Goal: Check status: Check status

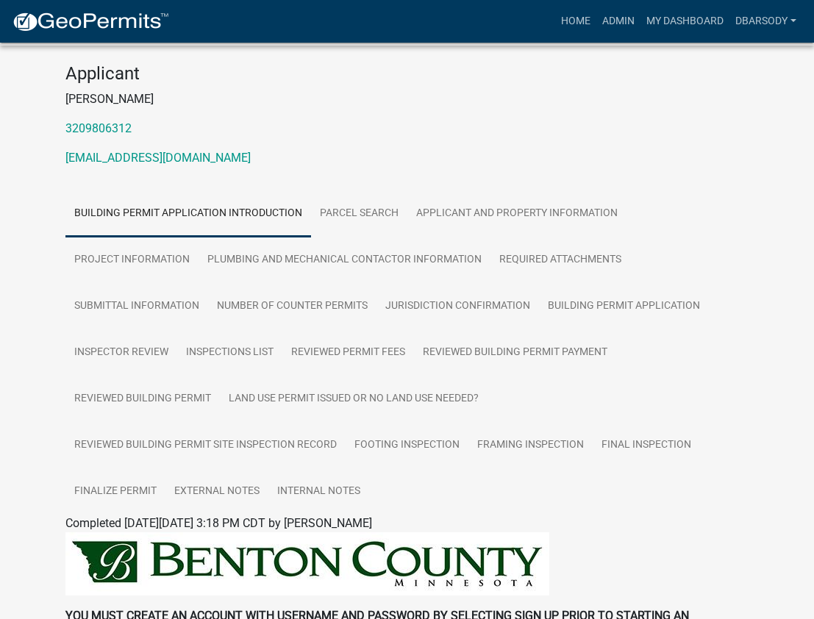
scroll to position [147, 0]
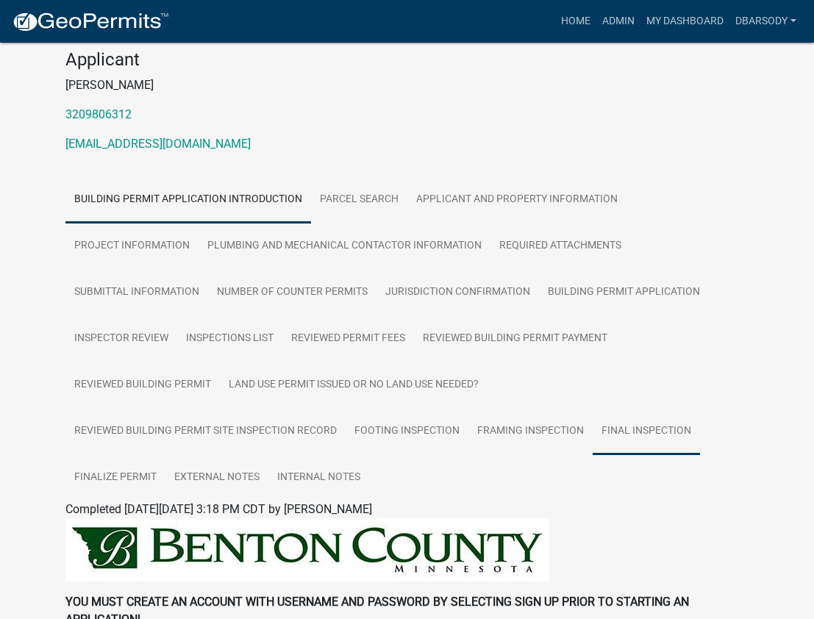
click at [653, 447] on link "Final Inspection" at bounding box center [645, 431] width 107 height 47
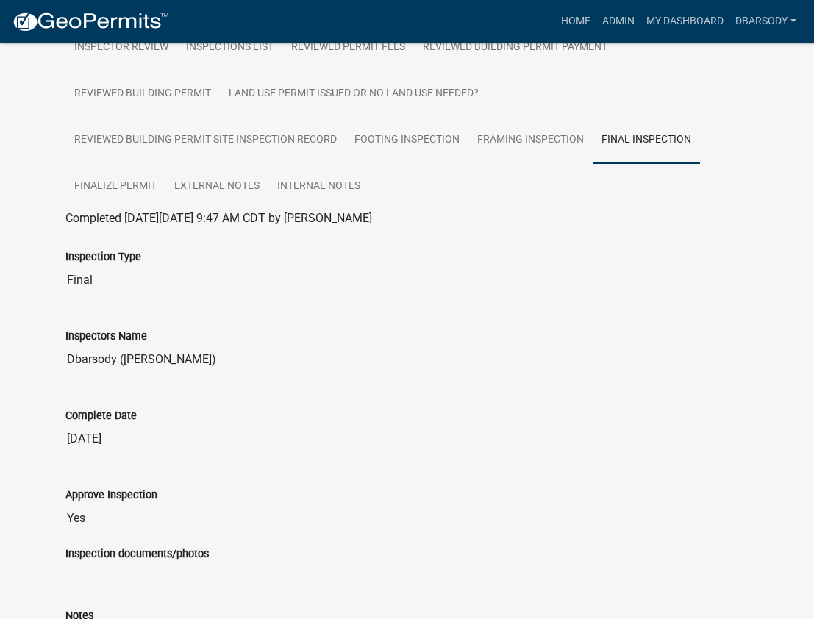
scroll to position [441, 0]
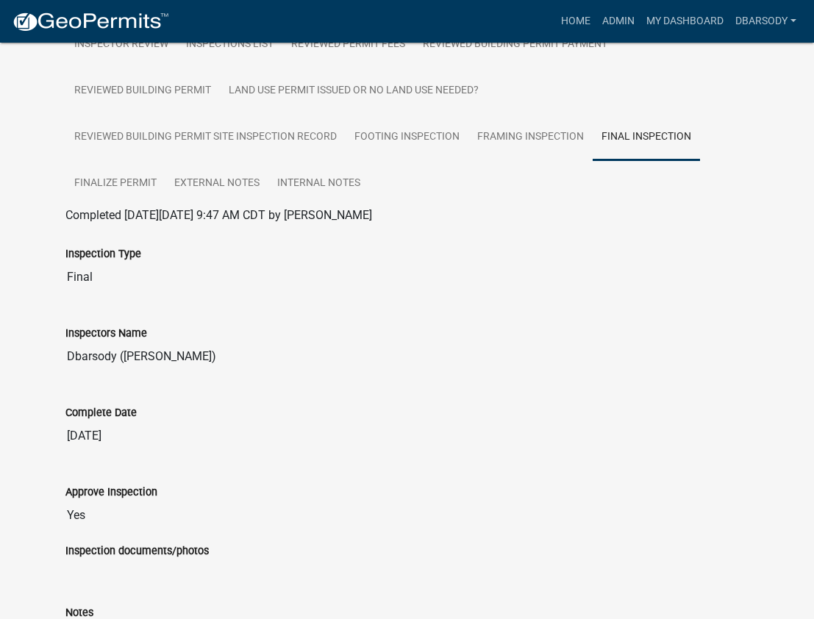
drag, startPoint x: 410, startPoint y: 340, endPoint x: 412, endPoint y: 325, distance: 15.6
click at [411, 337] on div "Inspectors Name Dbarsody (David Barsody)" at bounding box center [406, 338] width 683 height 68
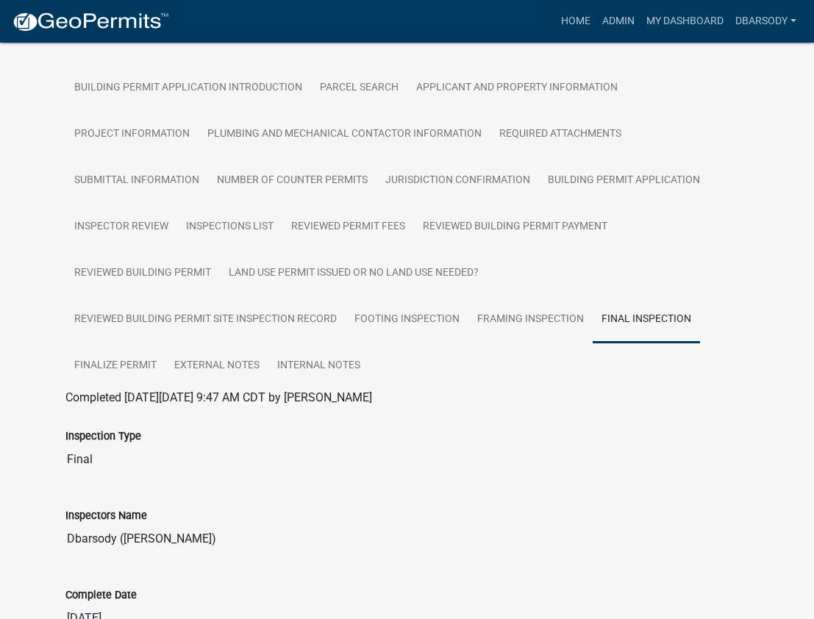
scroll to position [0, 0]
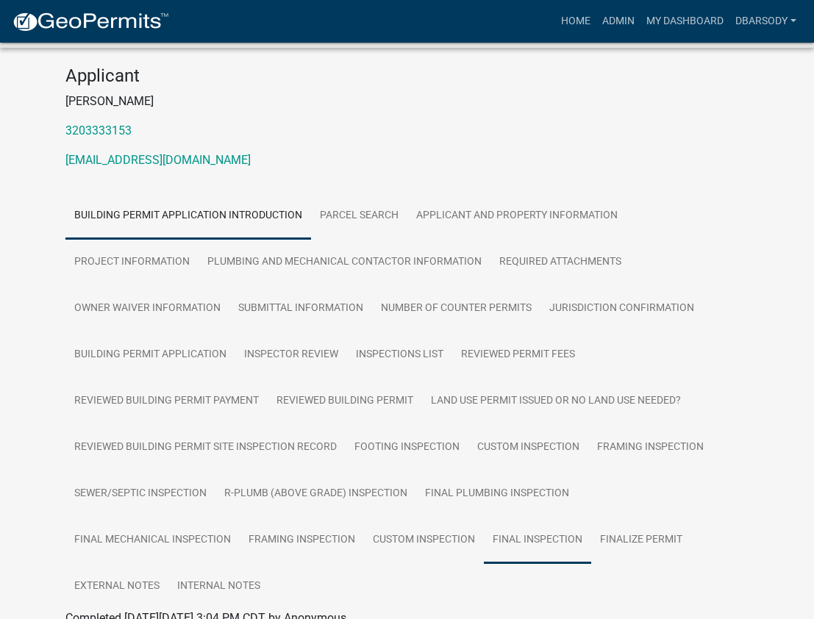
scroll to position [147, 0]
click at [522, 527] on link "Final Inspection" at bounding box center [537, 539] width 107 height 47
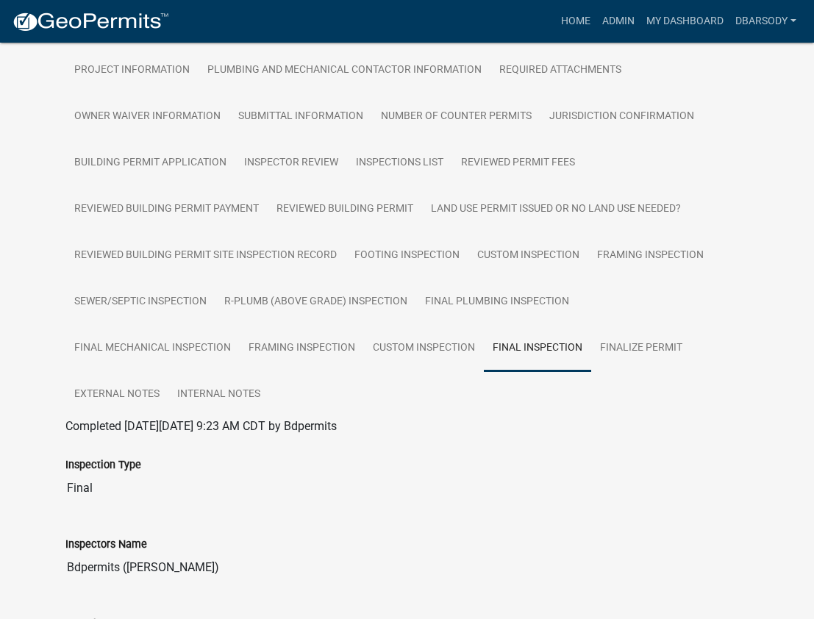
scroll to position [294, 0]
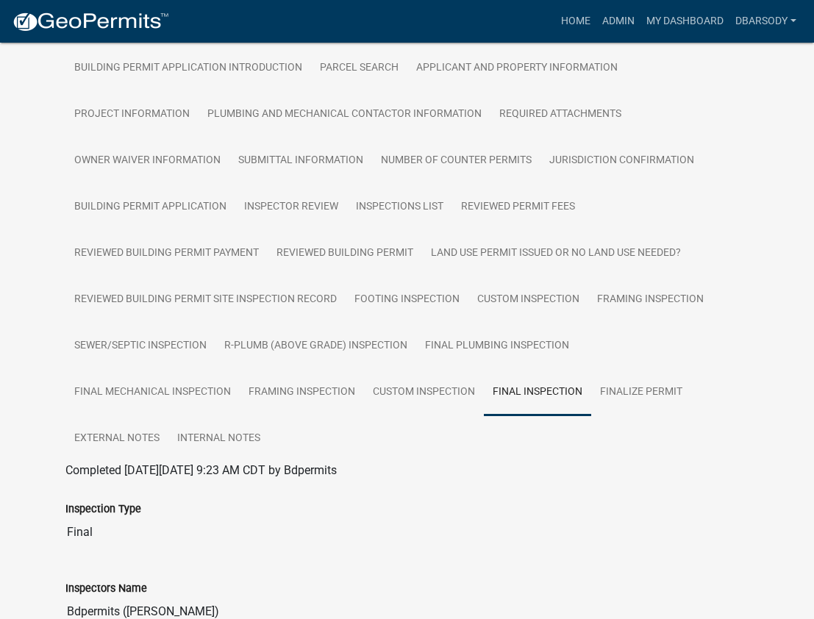
drag, startPoint x: 610, startPoint y: 496, endPoint x: 589, endPoint y: 448, distance: 52.7
click at [603, 479] on div "Inspection Type Final" at bounding box center [406, 513] width 683 height 68
